Goal: Navigation & Orientation: Find specific page/section

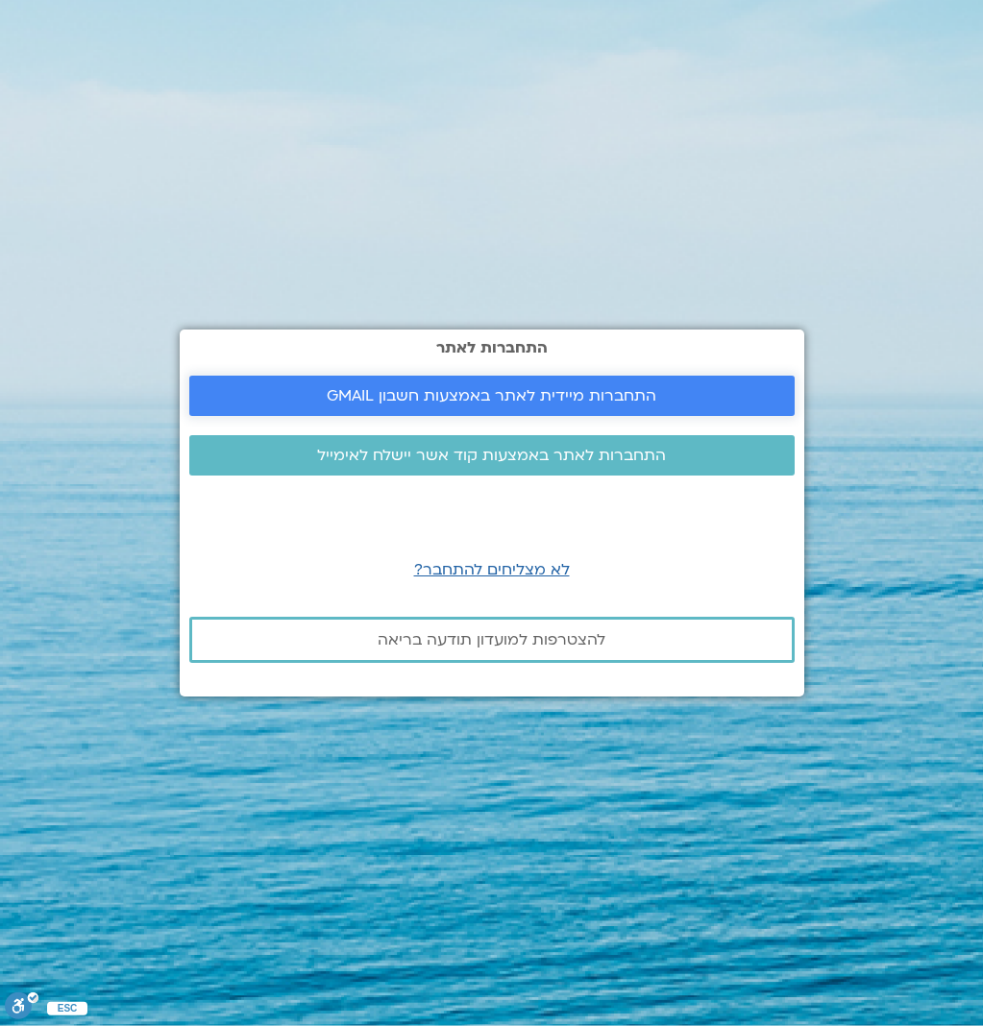
click at [504, 402] on span "התחברות מיידית לאתר באמצעות חשבון GMAIL" at bounding box center [492, 395] width 330 height 17
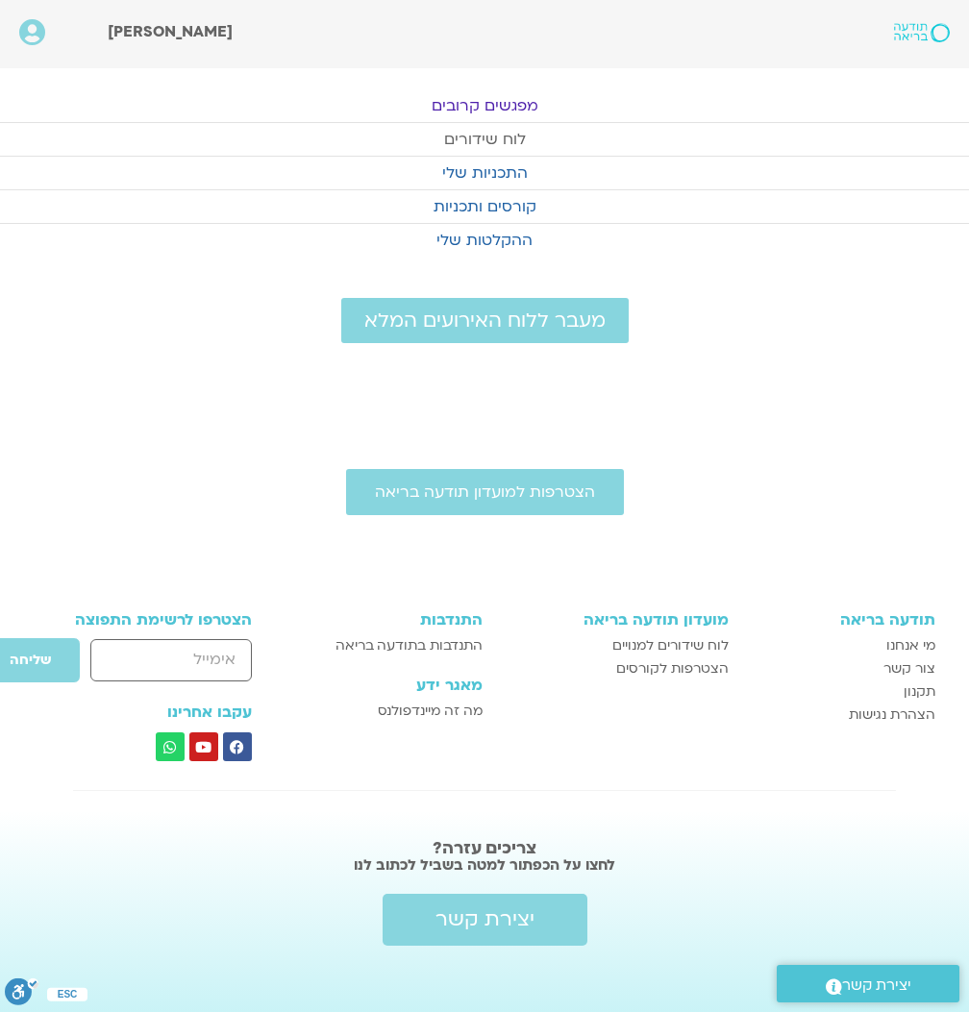
click at [511, 133] on link "לוח שידורים" at bounding box center [484, 139] width 969 height 33
